Goal: Information Seeking & Learning: Learn about a topic

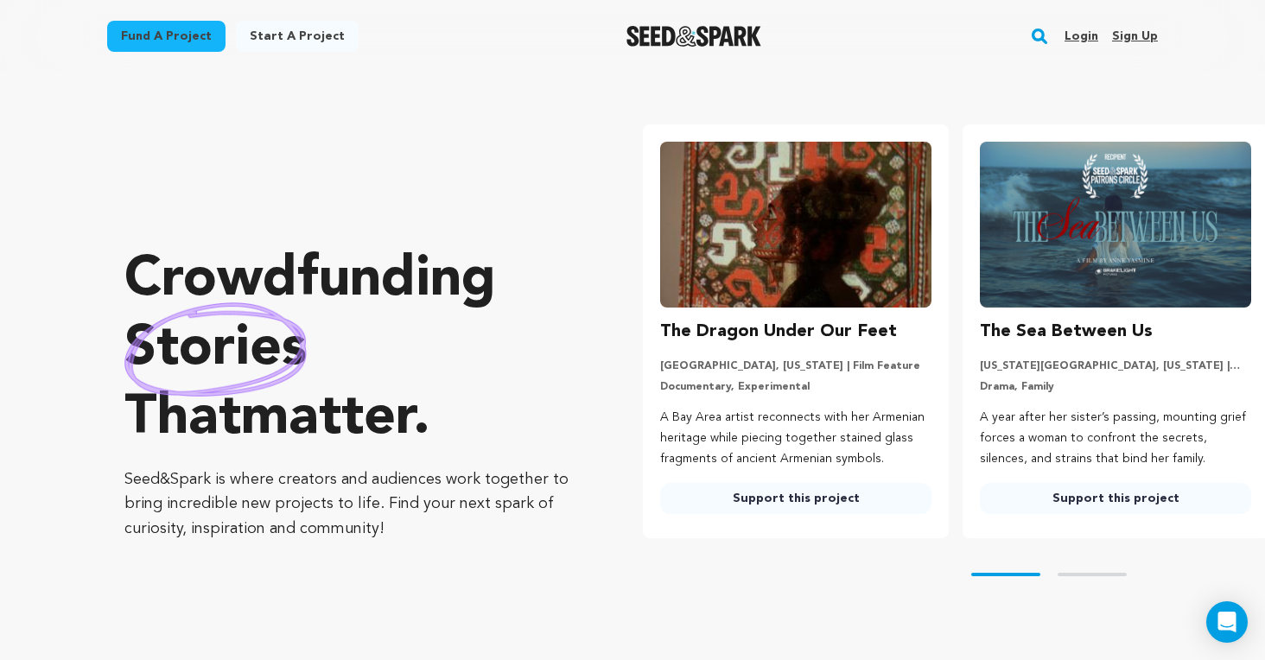
click at [1091, 35] on link "Login" at bounding box center [1081, 36] width 34 height 28
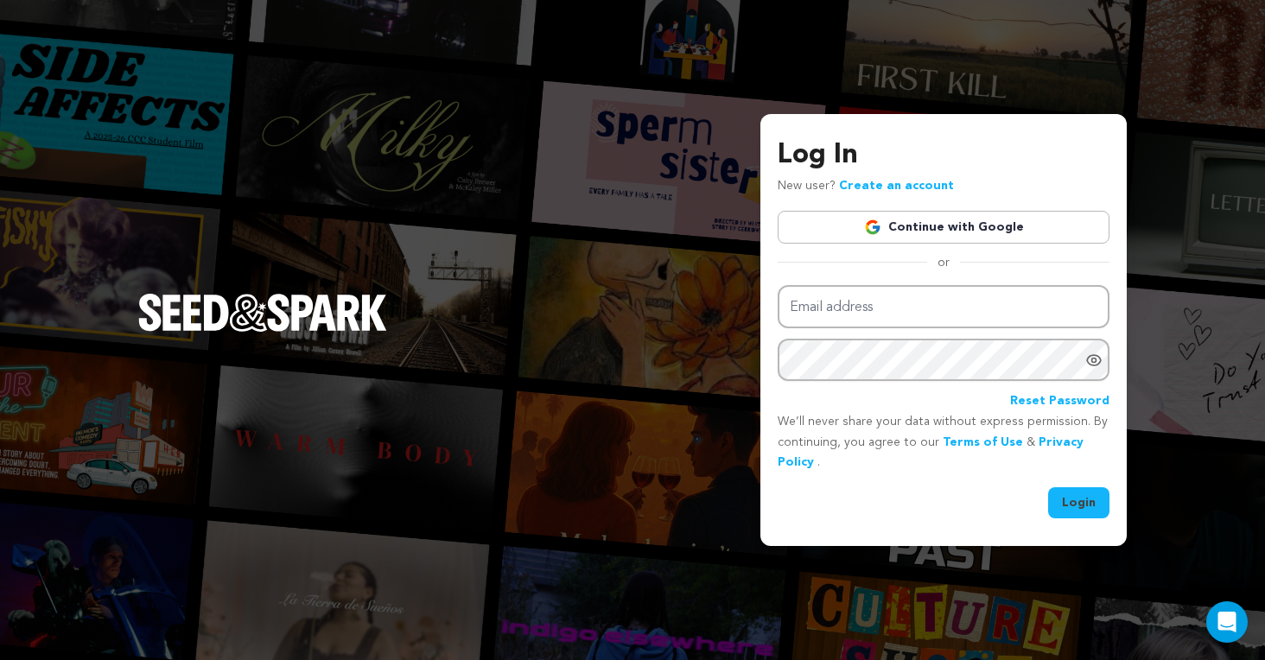
click at [881, 232] on img at bounding box center [872, 227] width 17 height 17
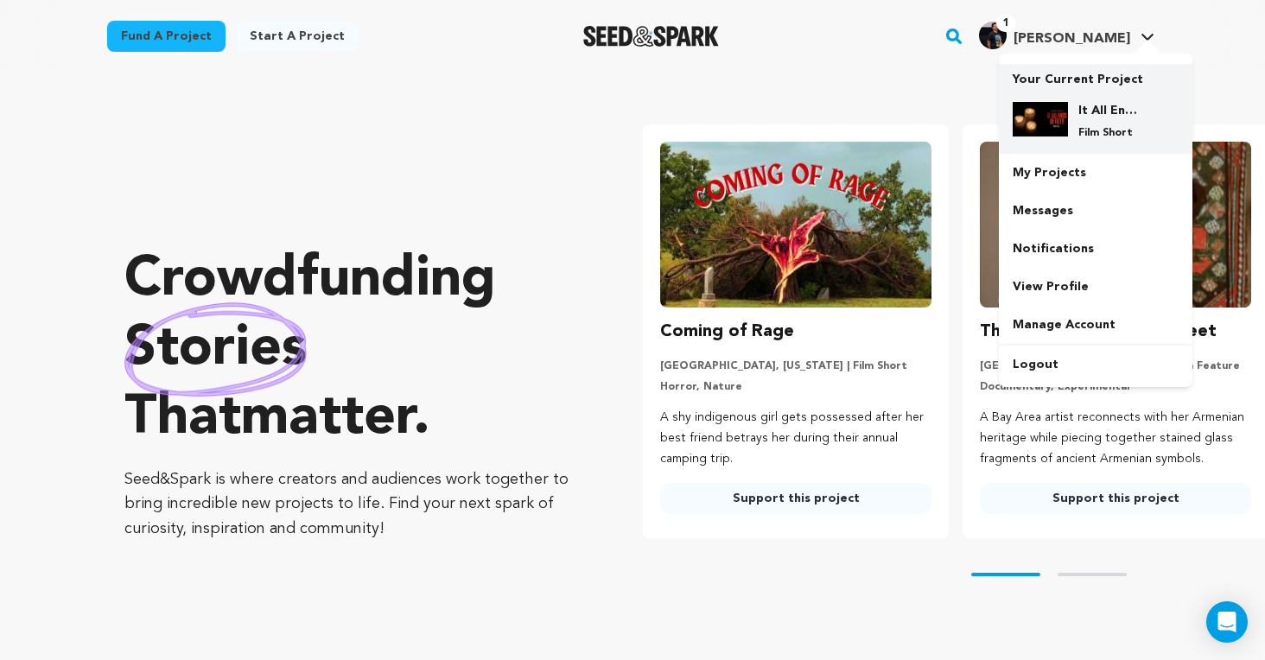
click at [1092, 98] on div "It All Ends In Filth Film Short" at bounding box center [1096, 121] width 166 height 66
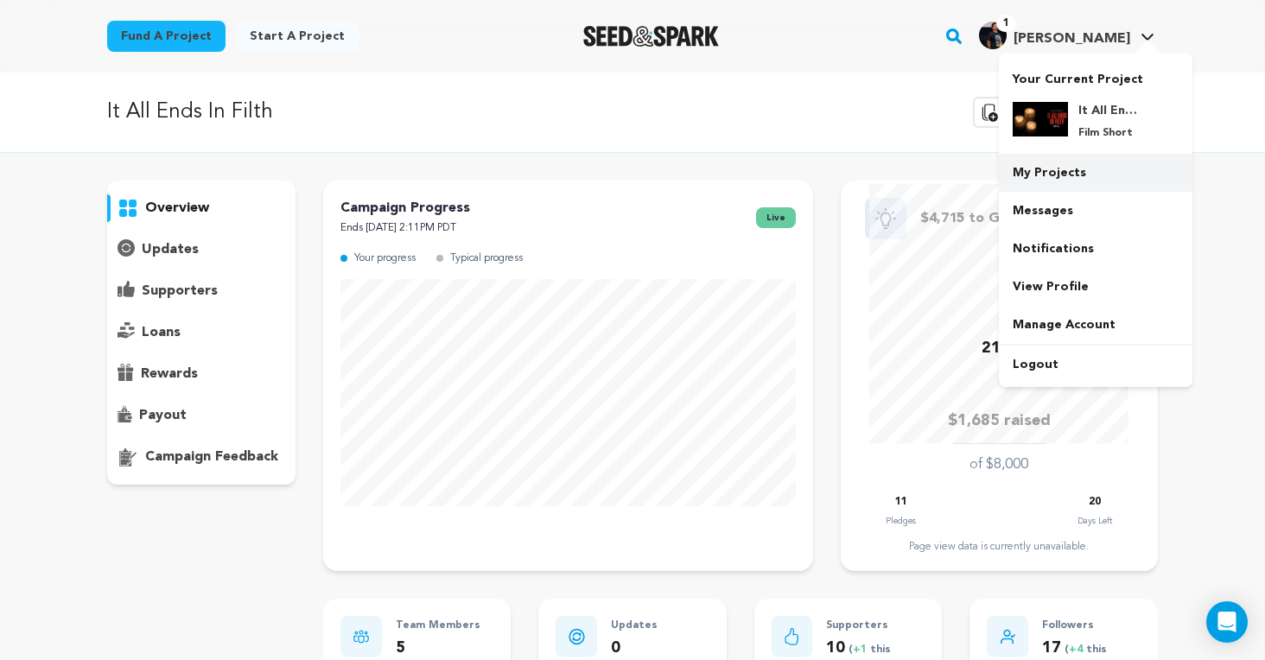
click at [1063, 170] on link "My Projects" at bounding box center [1096, 173] width 194 height 38
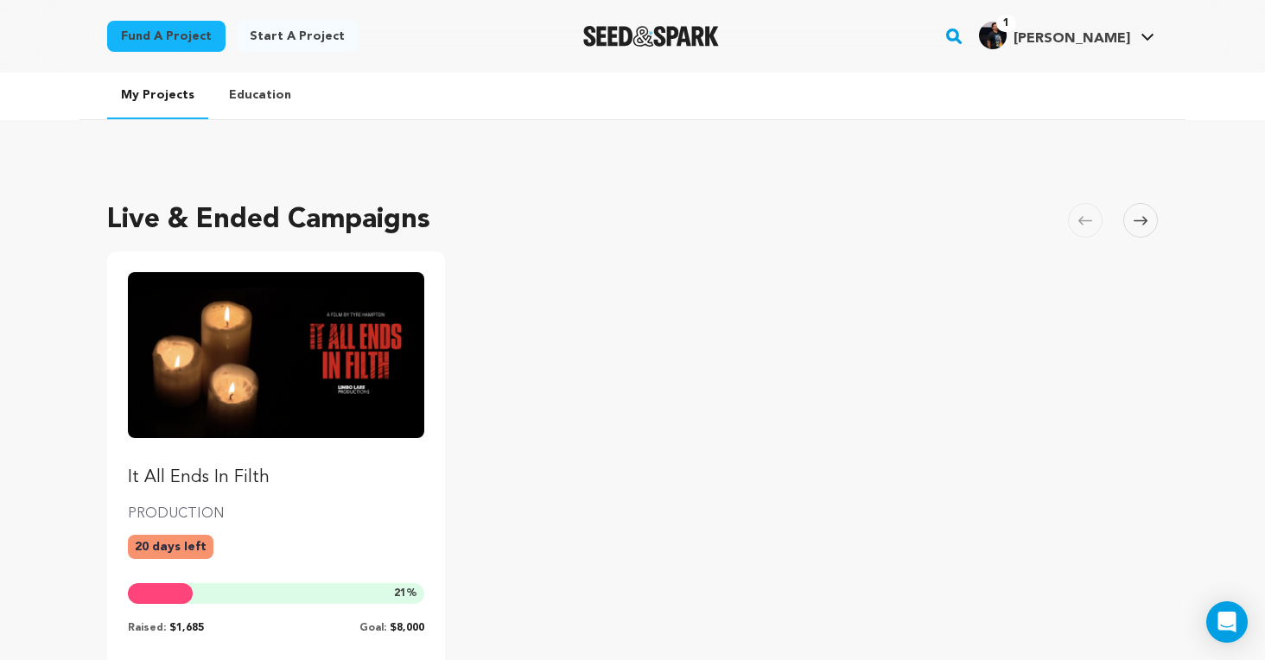
click at [298, 361] on img "Fund It All Ends In Filth" at bounding box center [276, 355] width 296 height 166
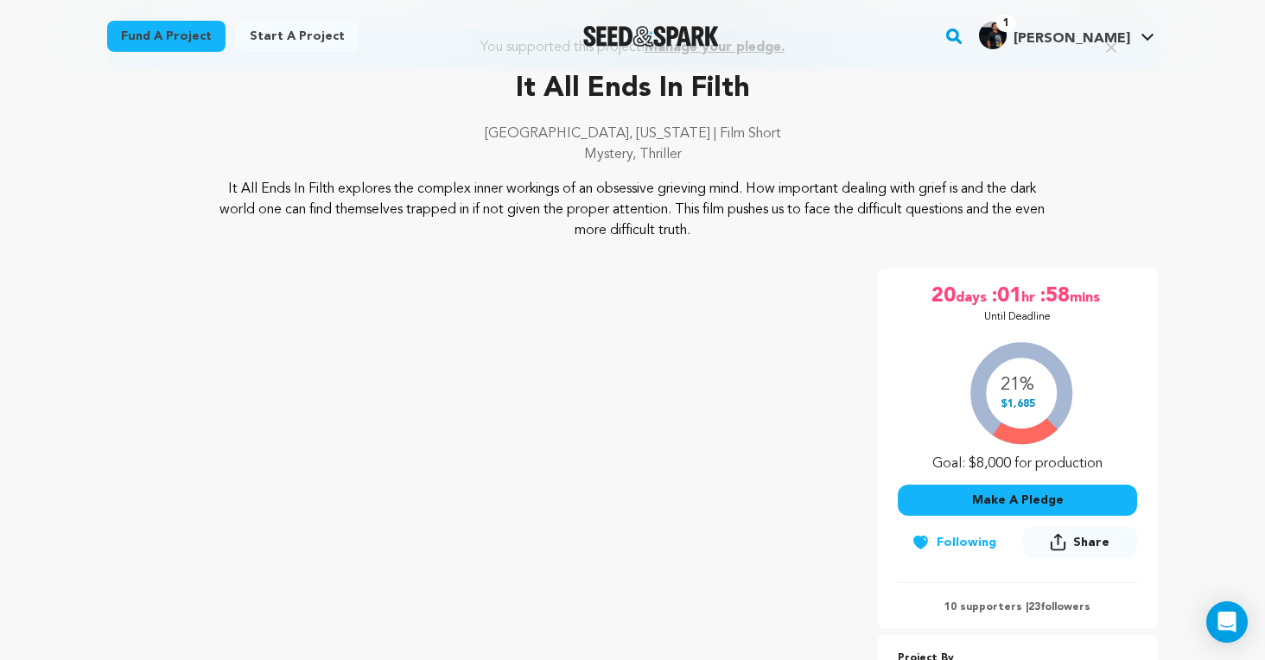
scroll to position [124, 0]
click at [224, 191] on p "It All Ends In Filth explores the complex inner workings of an obsessive grievi…" at bounding box center [633, 211] width 841 height 62
drag, startPoint x: 217, startPoint y: 187, endPoint x: 727, endPoint y: 224, distance: 511.0
click at [727, 224] on p "It All Ends In Filth explores the complex inner workings of an obsessive grievi…" at bounding box center [633, 211] width 841 height 62
copy p "It All Ends In Filth explores the complex inner workings of an obsessive grievi…"
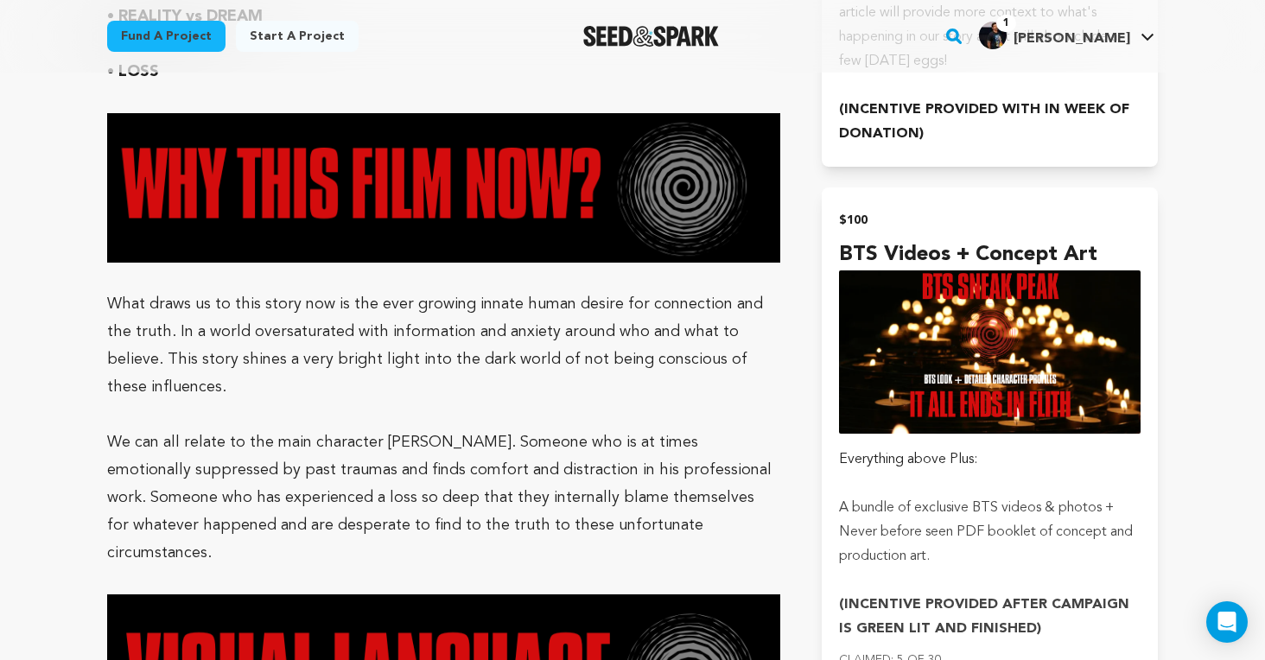
scroll to position [3025, 0]
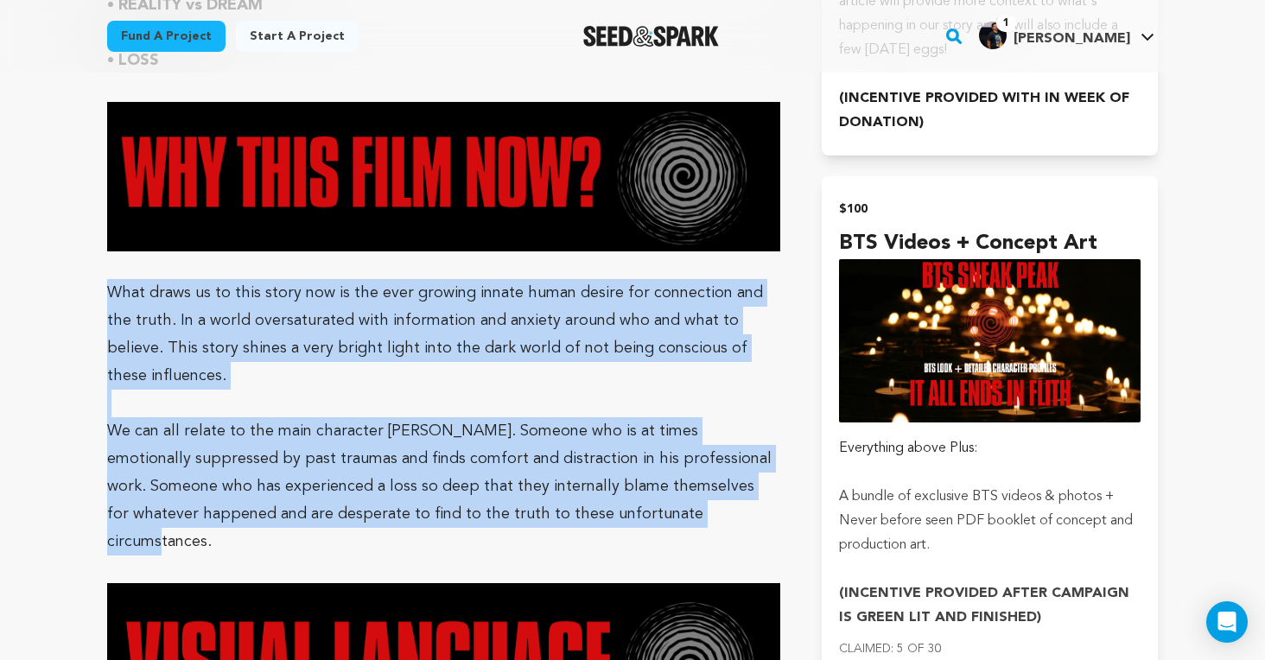
drag, startPoint x: 105, startPoint y: 262, endPoint x: 626, endPoint y: 488, distance: 567.2
copy div "What draws us to this story now is the ever growing innate human desire for con…"
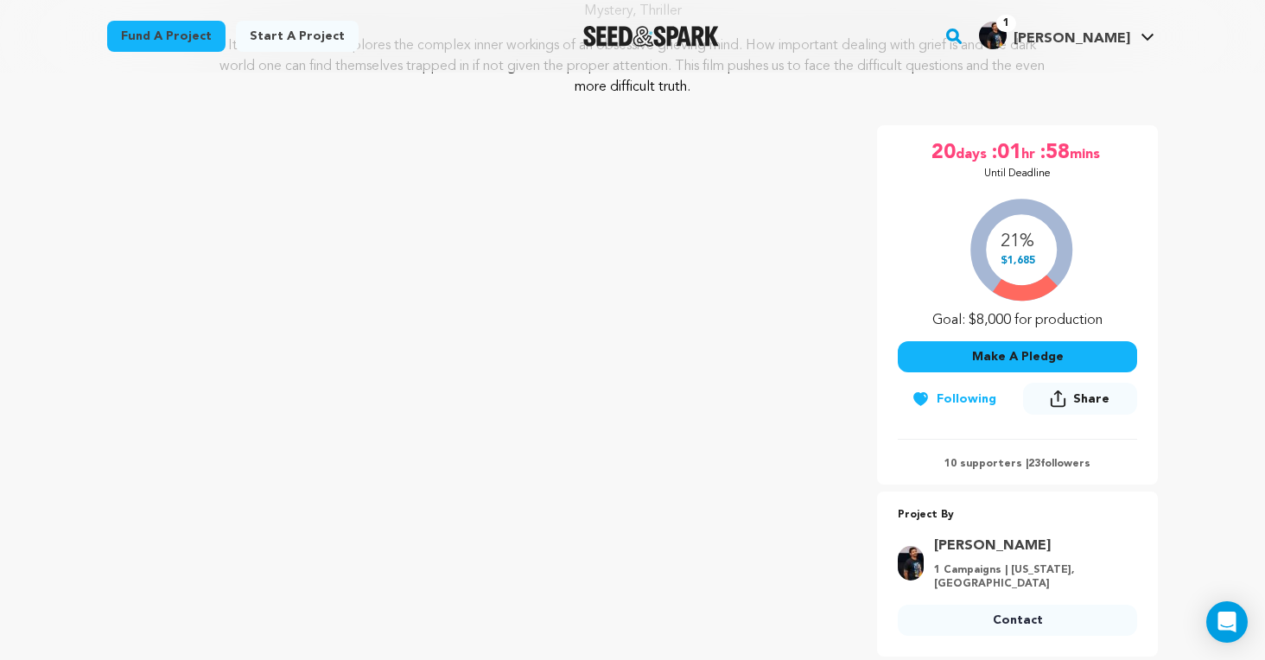
scroll to position [22, 0]
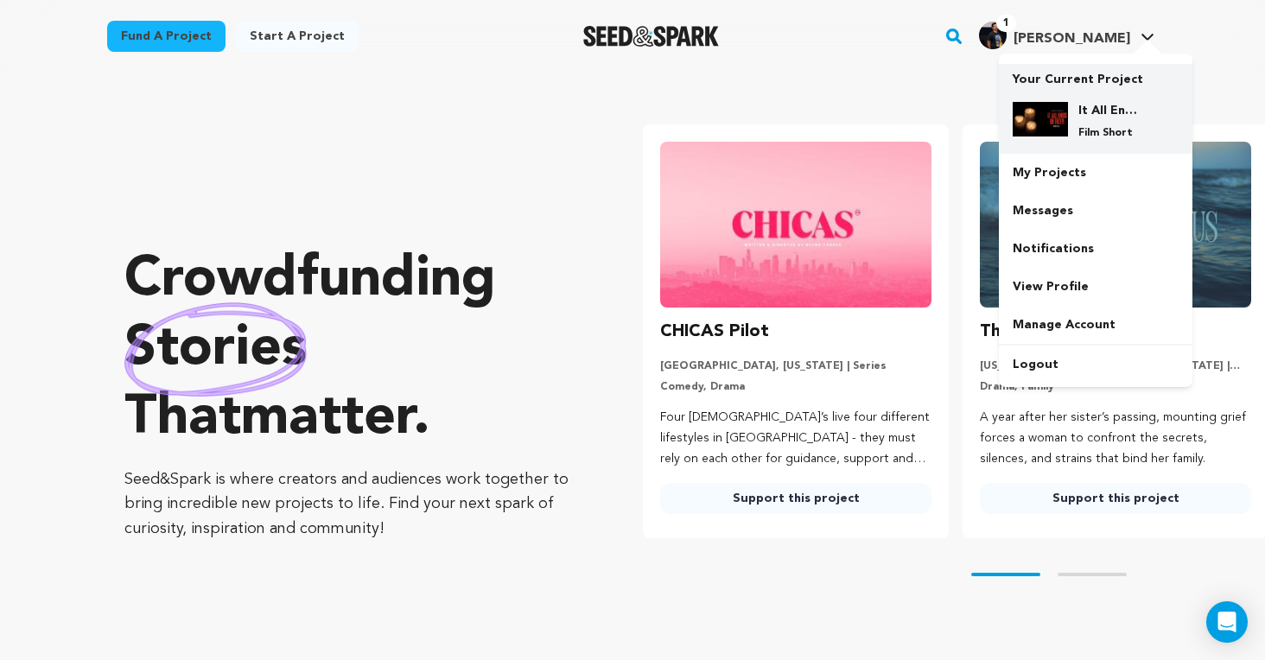
click at [1084, 112] on h4 "It All Ends In Filth" at bounding box center [1109, 110] width 62 height 17
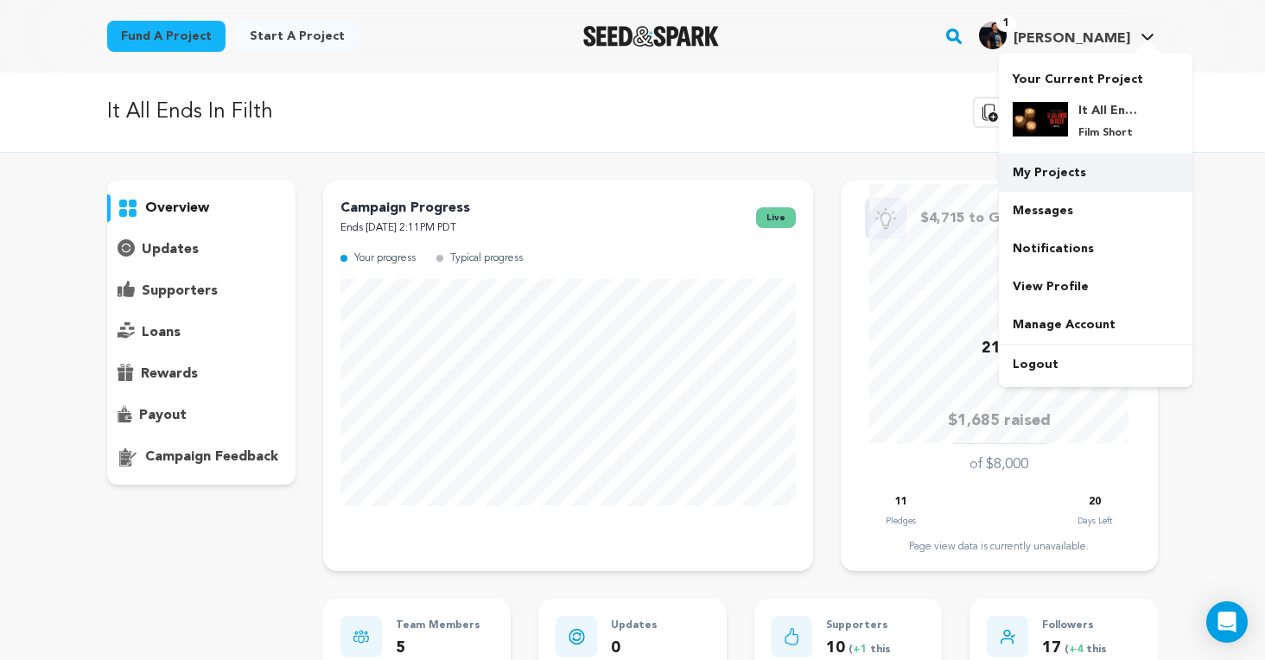
click at [1045, 179] on link "My Projects" at bounding box center [1096, 173] width 194 height 38
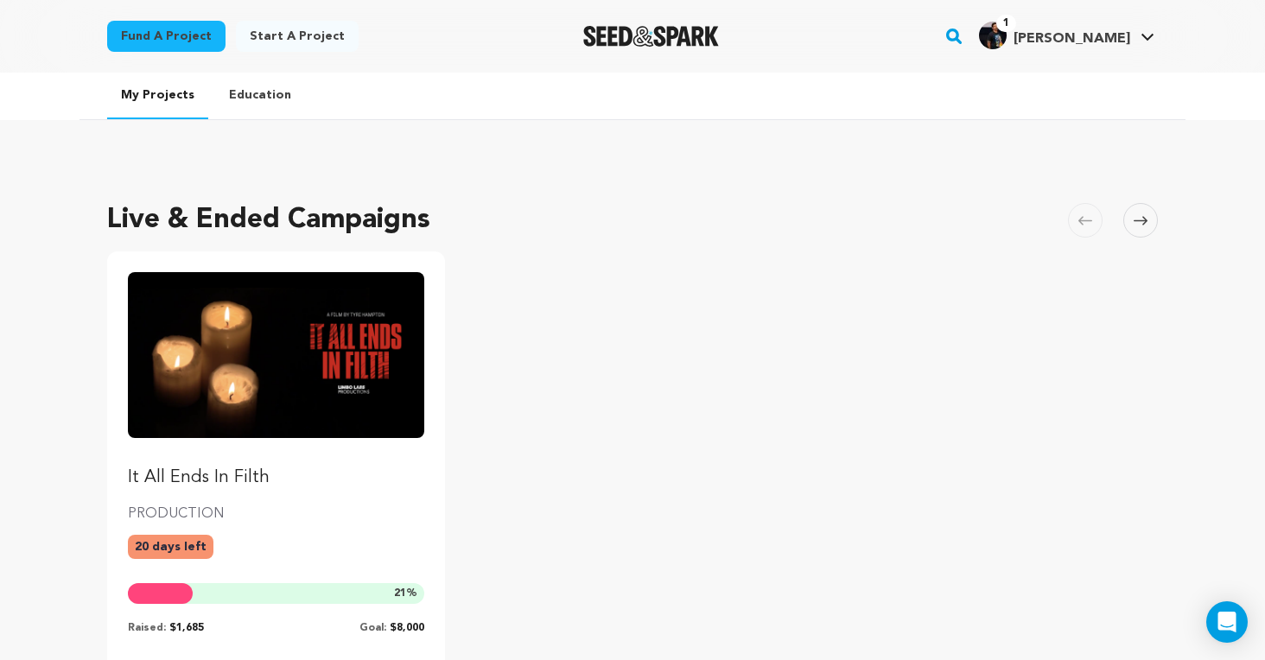
click at [276, 415] on img "Fund It All Ends In Filth" at bounding box center [276, 355] width 296 height 166
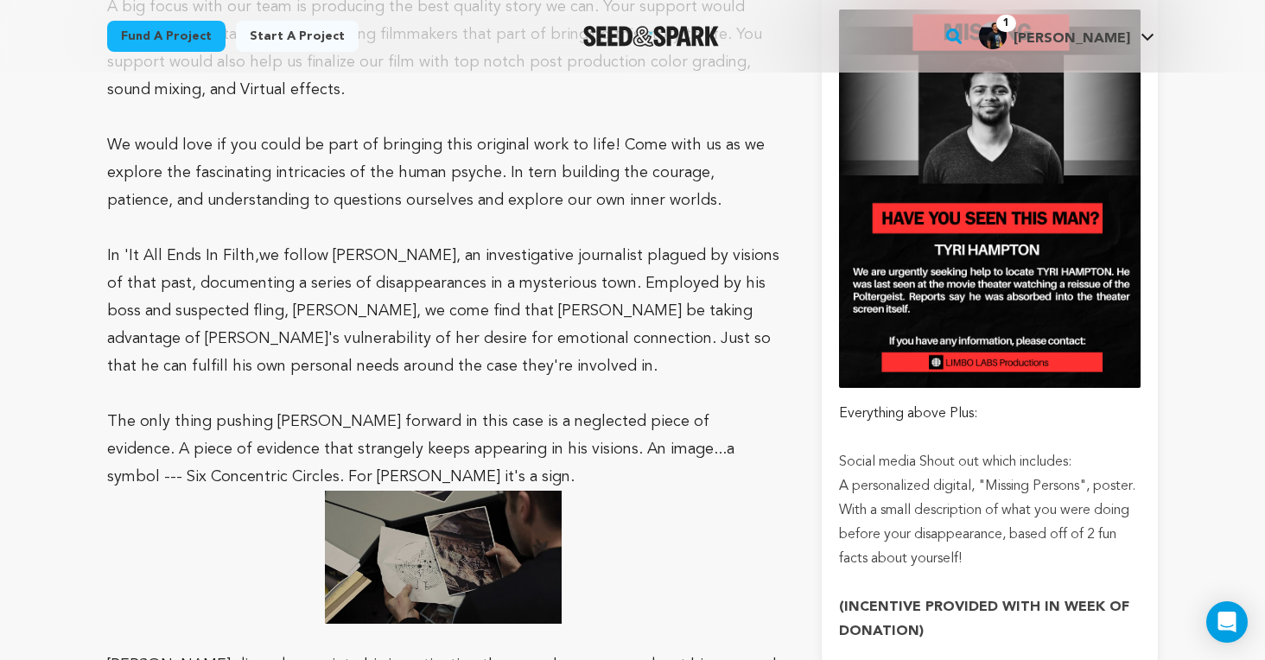
scroll to position [1733, 0]
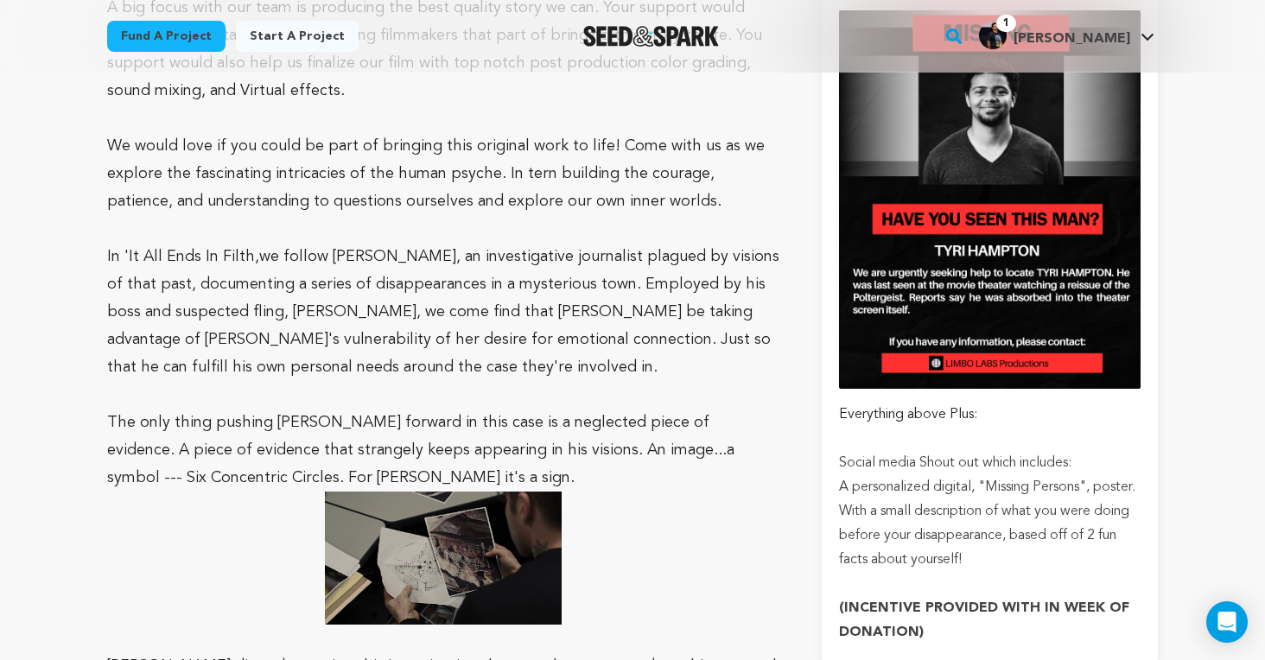
click at [109, 249] on span "In 'It All Ends In Filth," at bounding box center [183, 257] width 152 height 16
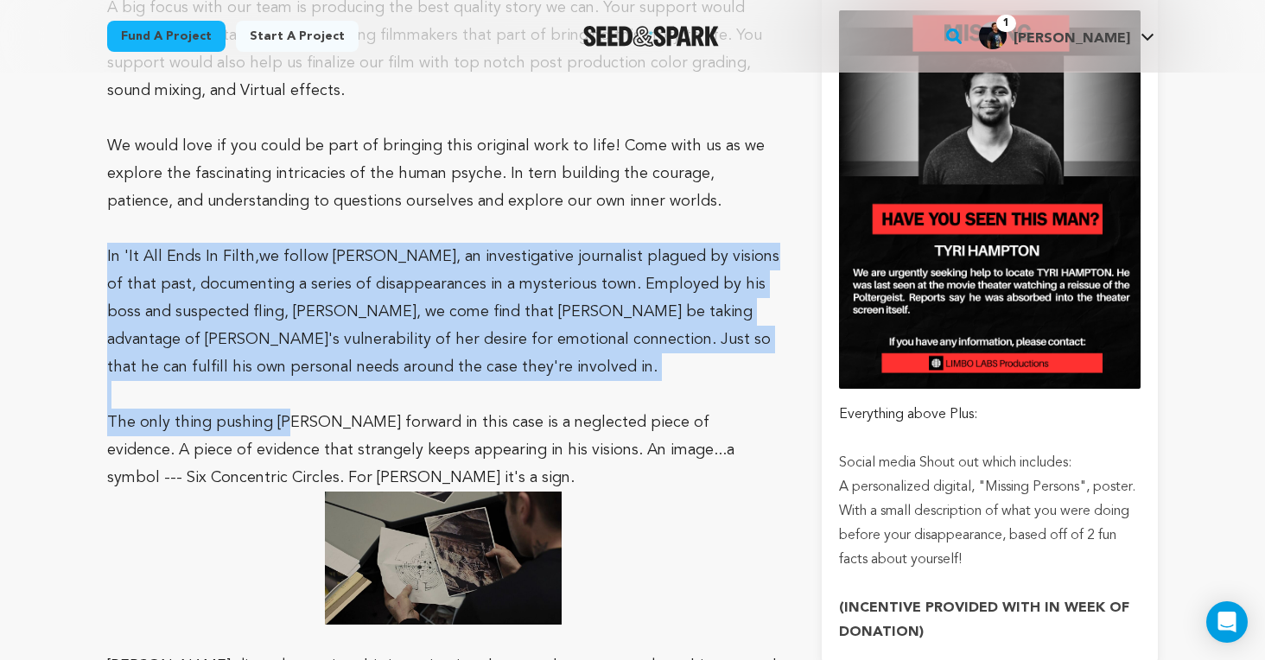
drag, startPoint x: 105, startPoint y: 252, endPoint x: 284, endPoint y: 410, distance: 238.8
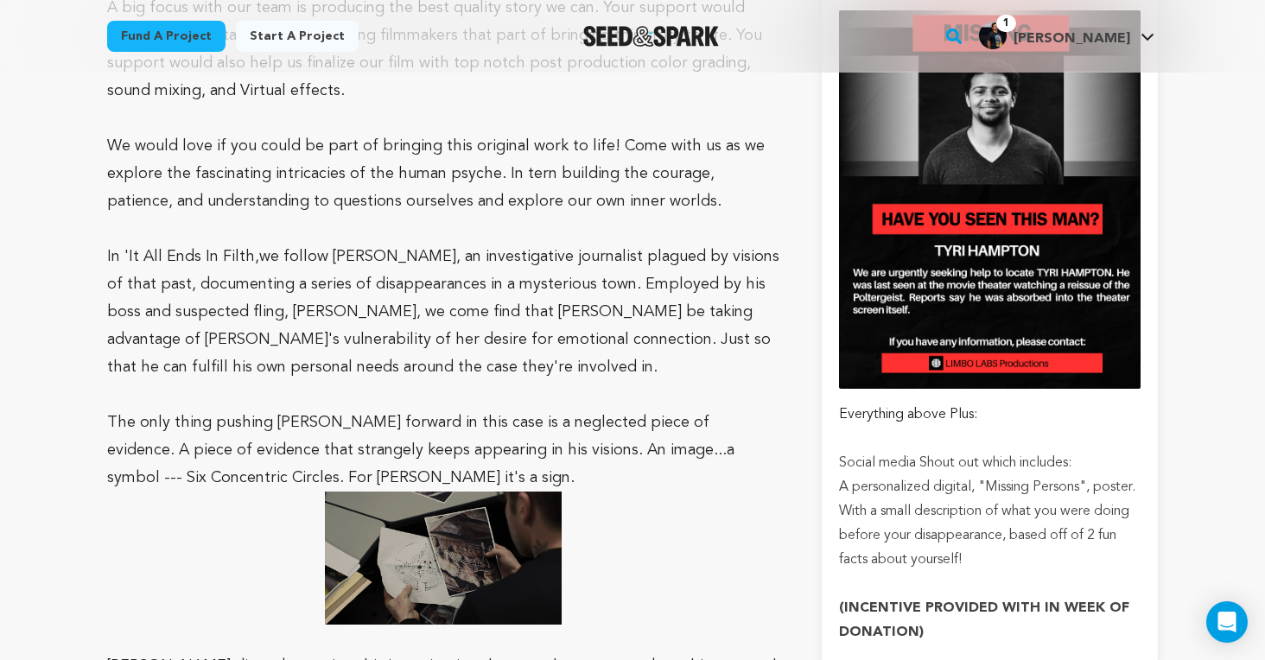
click at [315, 374] on p "In 'It All Ends In Filth, we follow Jackie, an investigative journalist plagued…" at bounding box center [443, 312] width 673 height 138
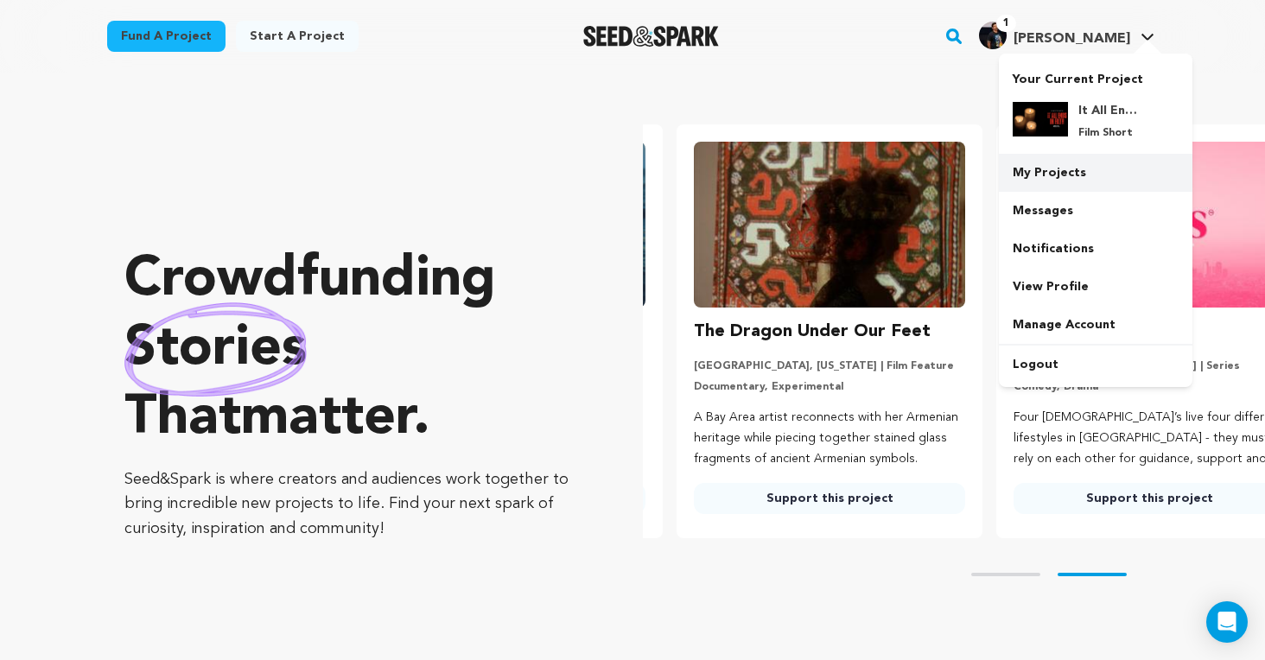
scroll to position [0, 333]
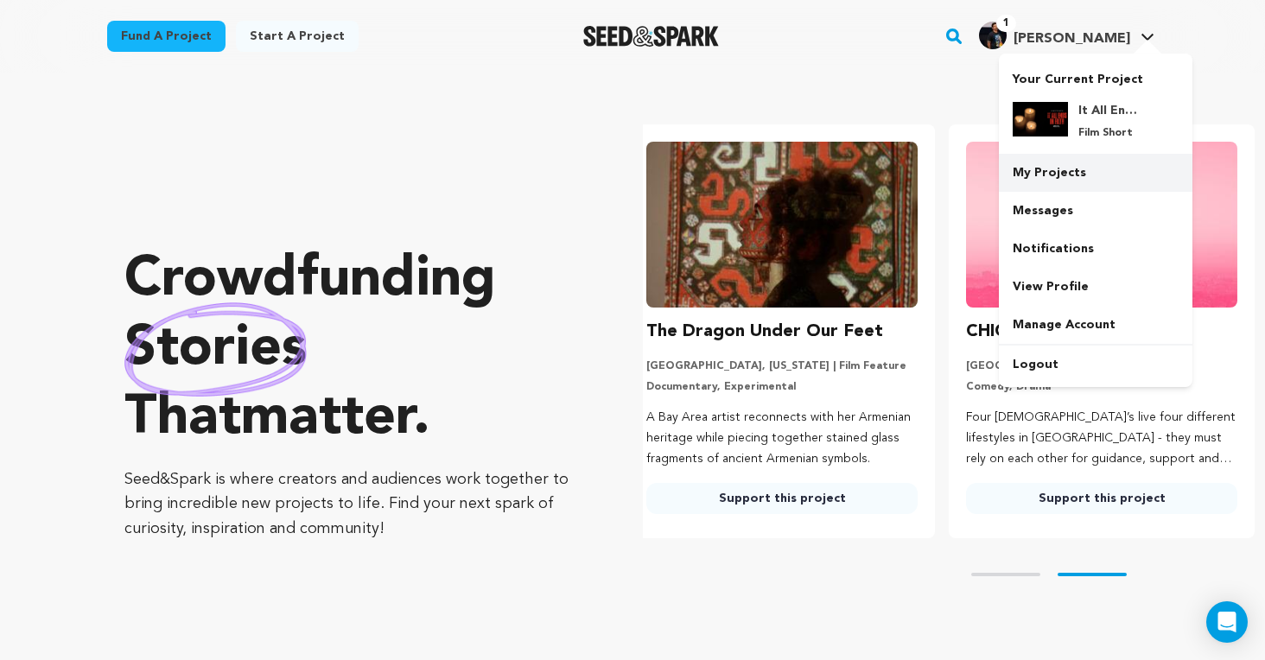
click at [1077, 172] on link "My Projects" at bounding box center [1096, 173] width 194 height 38
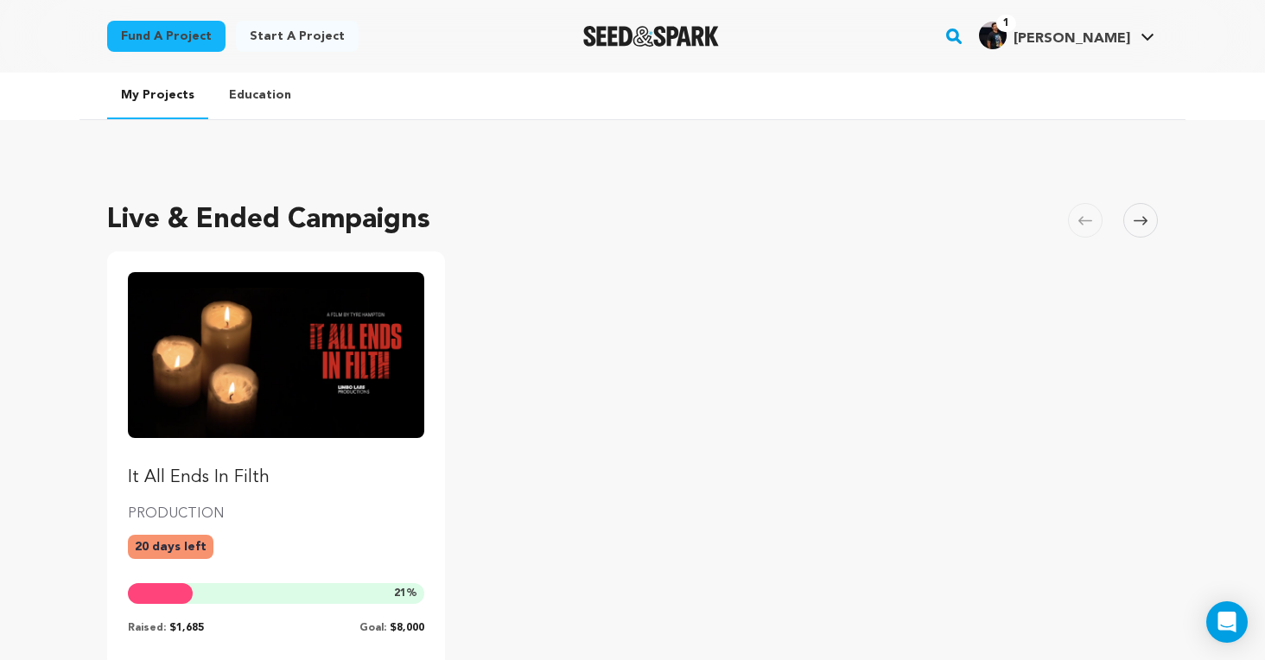
click at [258, 366] on img "Fund It All Ends In Filth" at bounding box center [276, 355] width 296 height 166
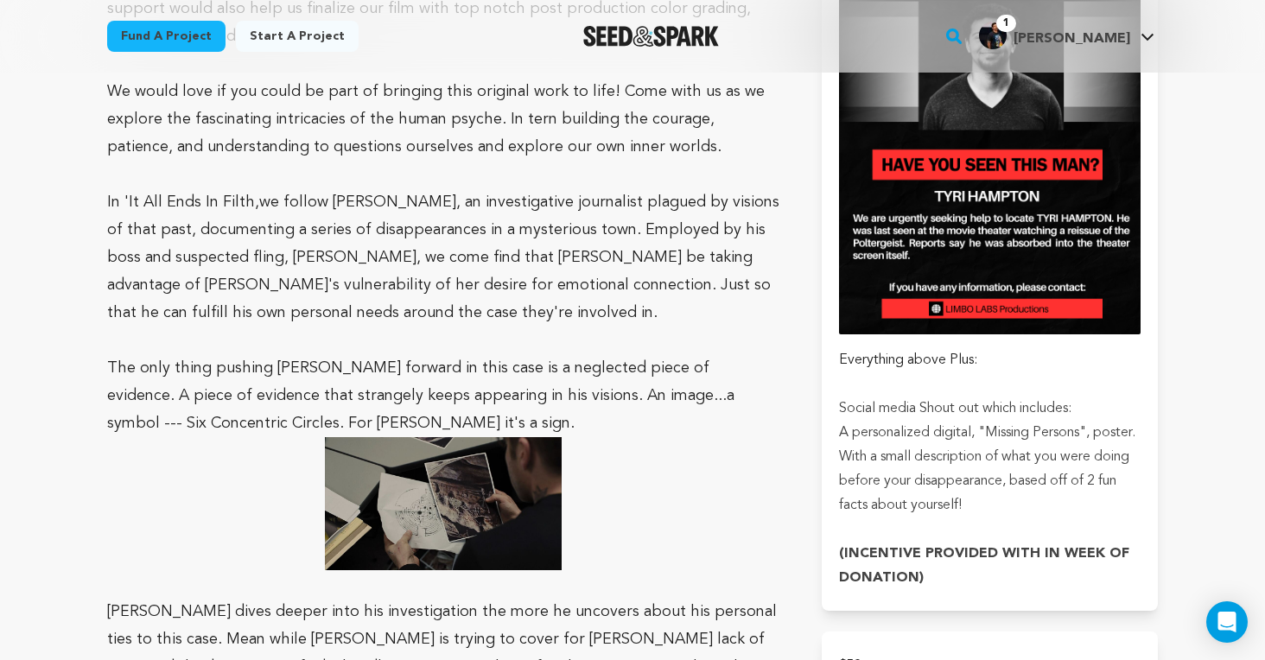
scroll to position [1810, 0]
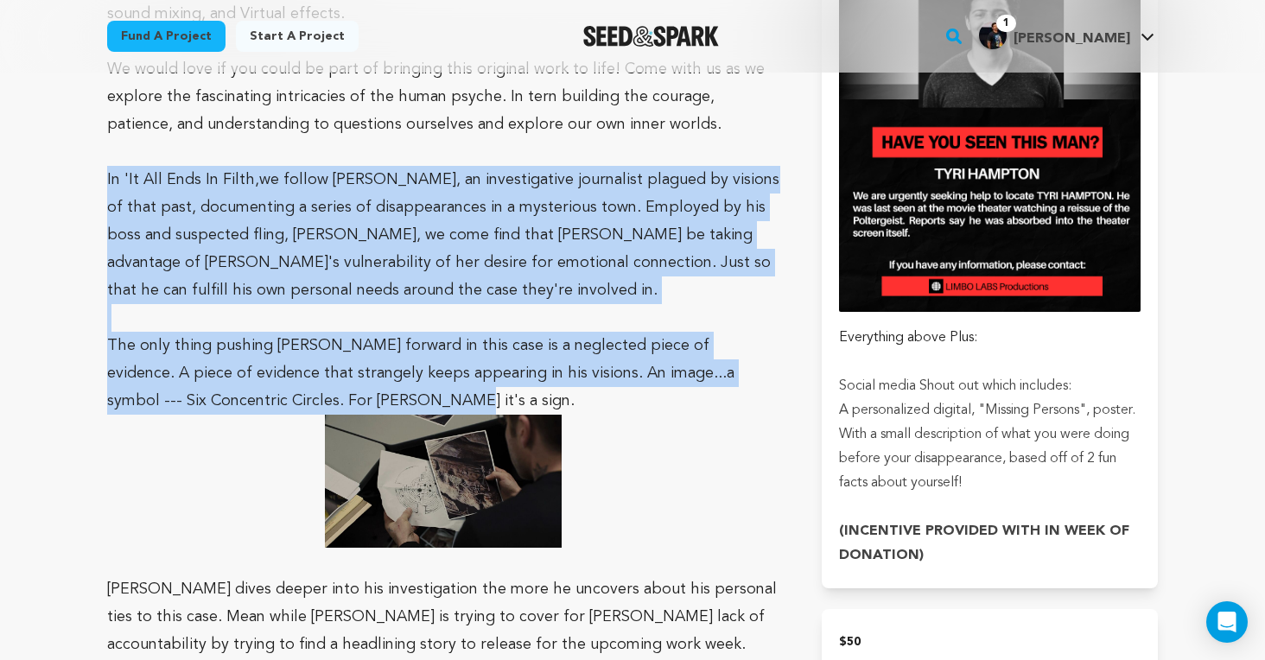
drag, startPoint x: 106, startPoint y: 175, endPoint x: 321, endPoint y: 392, distance: 306.1
copy div "In 'It All Ends In Filth, we follow [PERSON_NAME], an investigative journalist …"
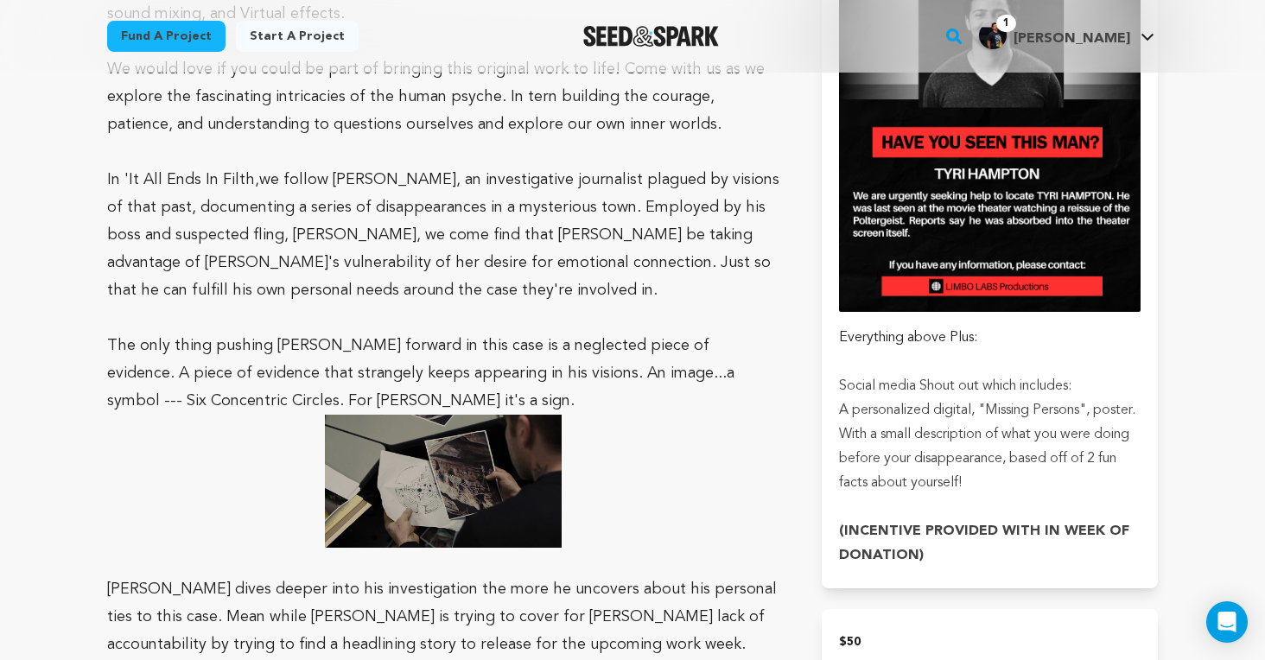
click at [272, 392] on p "The only thing pushing [PERSON_NAME] forward in this case is a neglected piece …" at bounding box center [443, 373] width 673 height 83
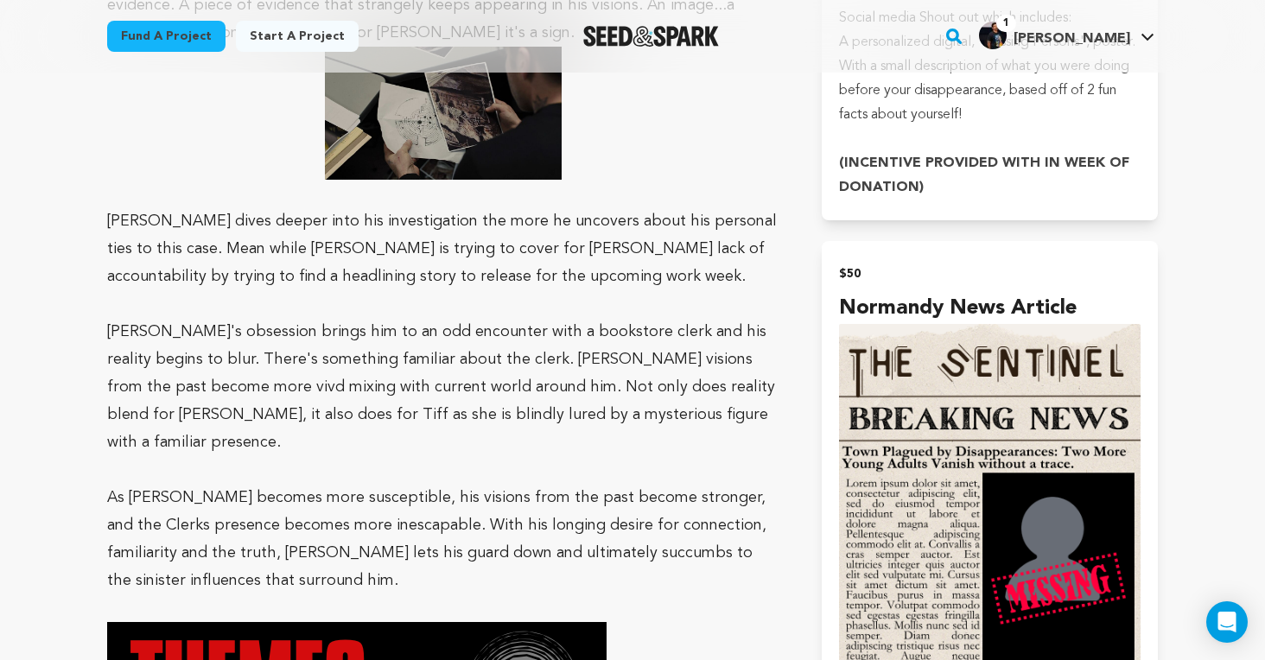
scroll to position [2177, 0]
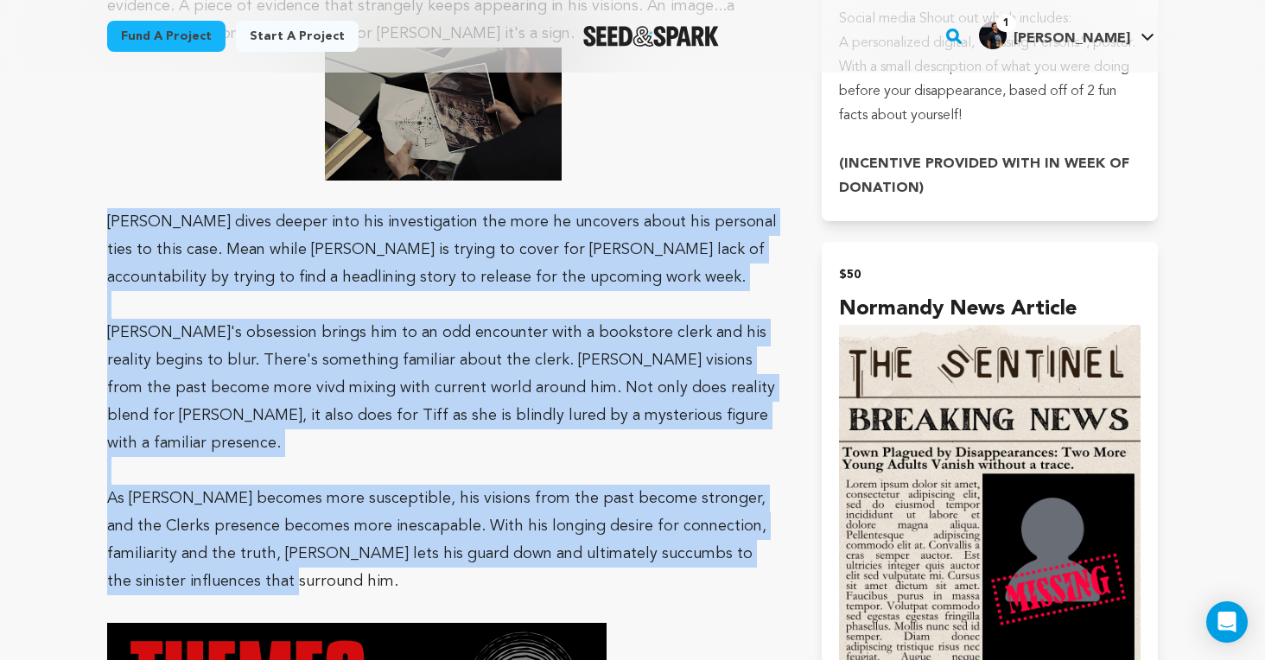
drag, startPoint x: 104, startPoint y: 213, endPoint x: 208, endPoint y: 549, distance: 352.0
copy div "[PERSON_NAME] dives deeper into his investigation the more he uncovers about hi…"
